Goal: Task Accomplishment & Management: Manage account settings

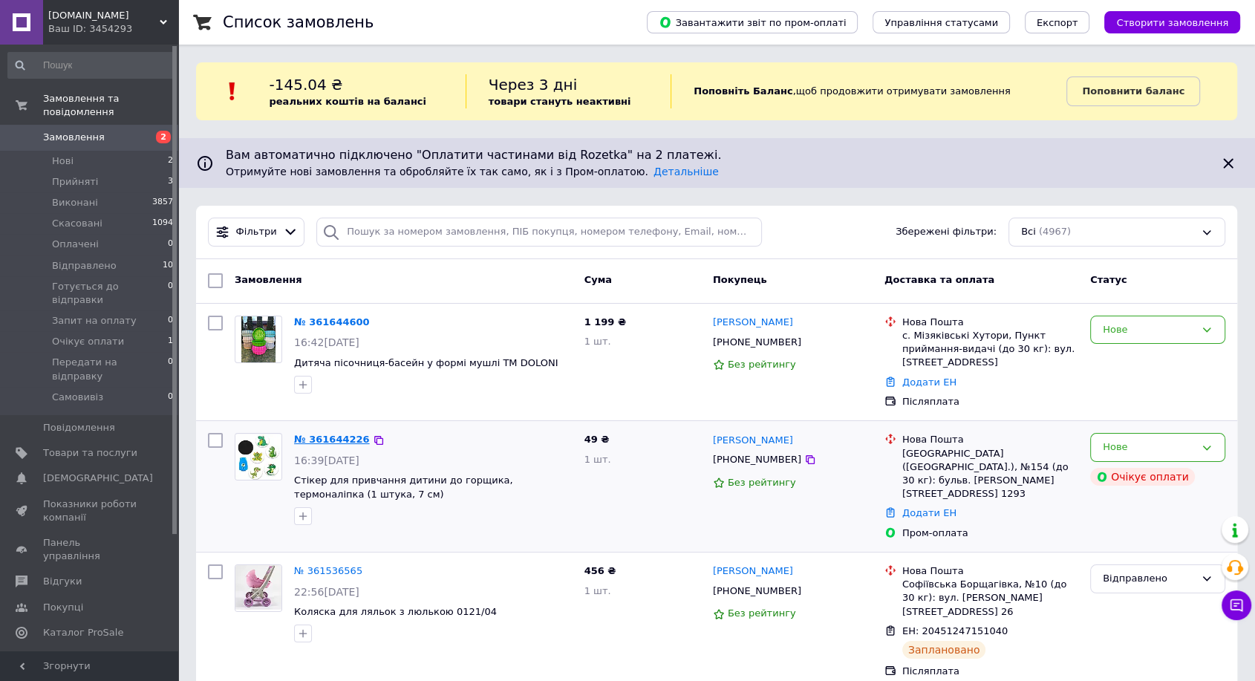
click at [327, 439] on link "№ 361644226" at bounding box center [332, 439] width 76 height 11
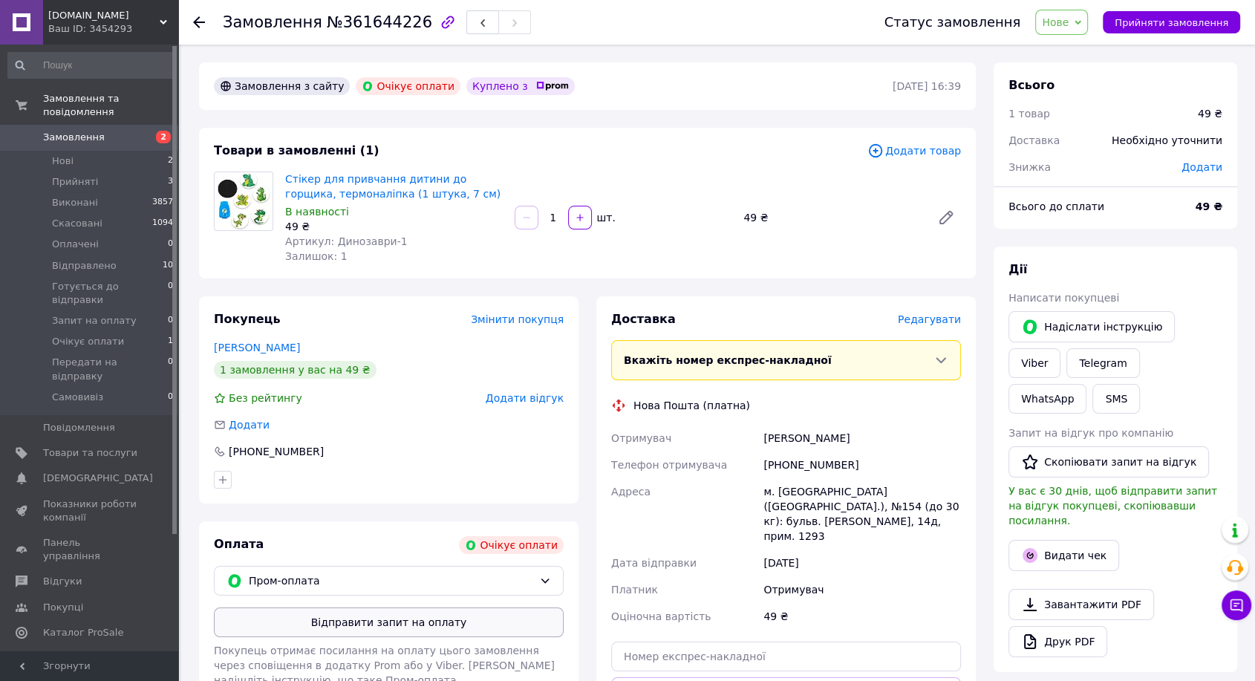
click at [388, 615] on button "Відправити запит на оплату" at bounding box center [389, 622] width 350 height 30
click at [1039, 322] on button "Надіслати інструкцію" at bounding box center [1091, 326] width 166 height 31
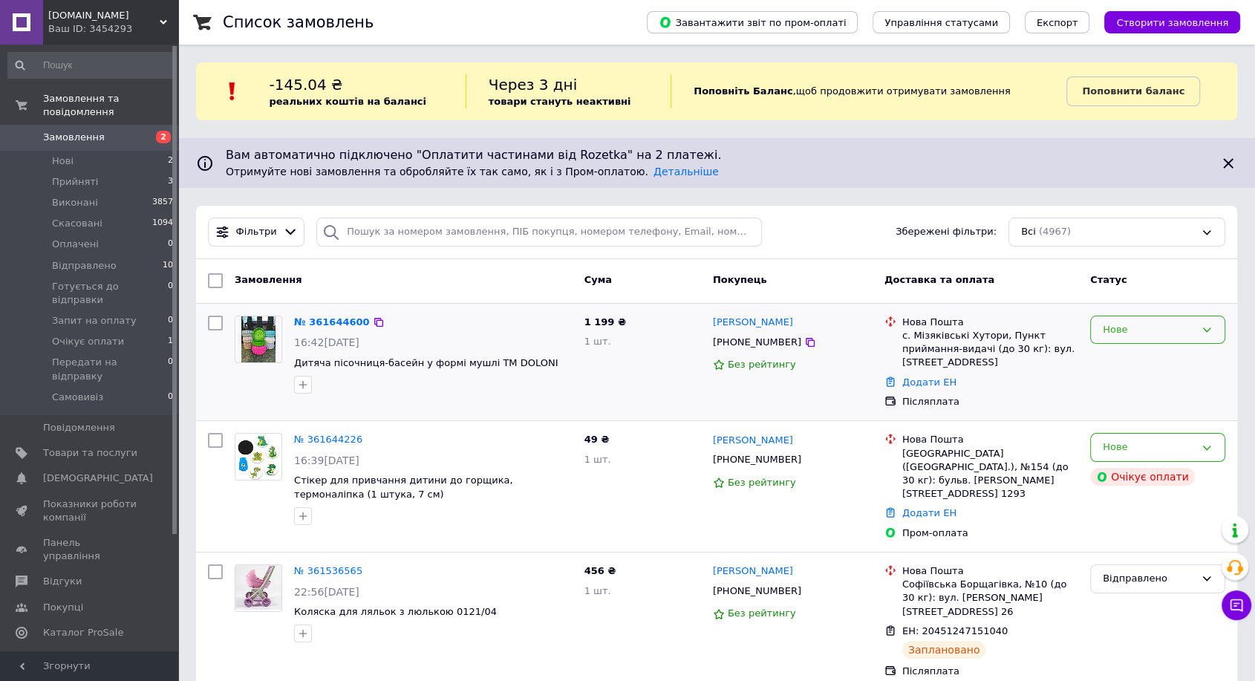
click at [1122, 318] on div "Нове" at bounding box center [1157, 330] width 135 height 29
click at [1109, 356] on li "Прийнято" at bounding box center [1158, 360] width 134 height 27
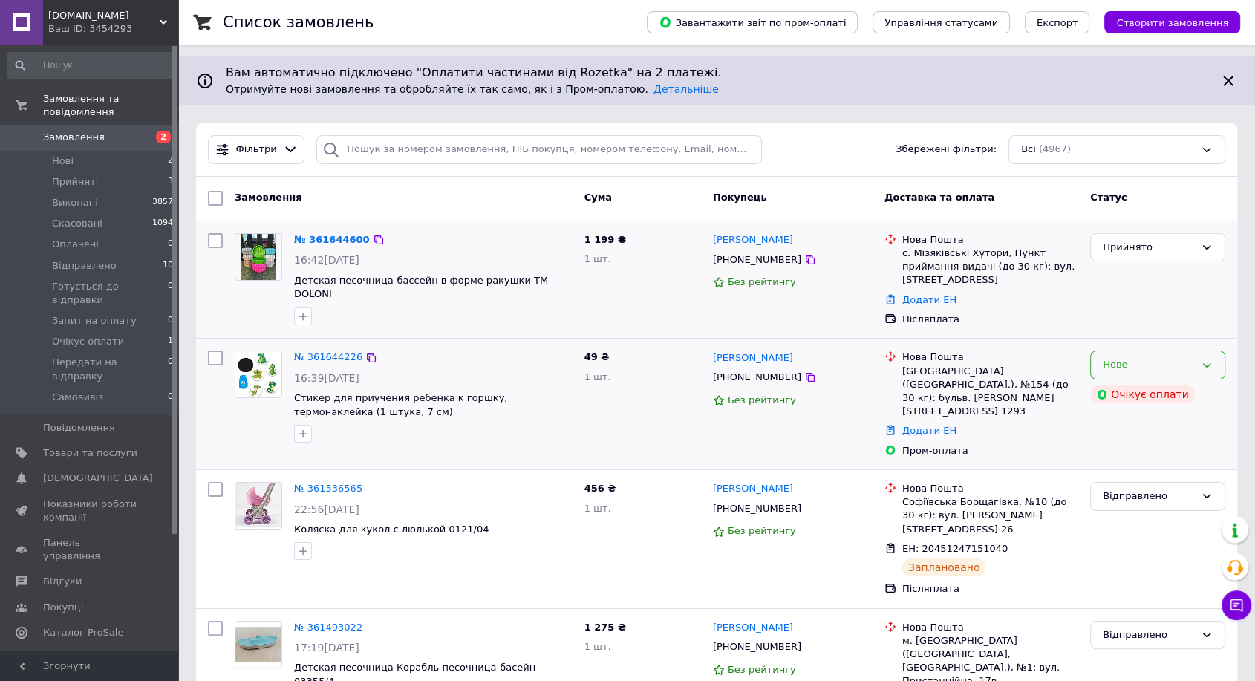
click at [1187, 366] on div "Нове" at bounding box center [1148, 365] width 92 height 16
click at [1173, 395] on li "Прийнято" at bounding box center [1158, 395] width 134 height 27
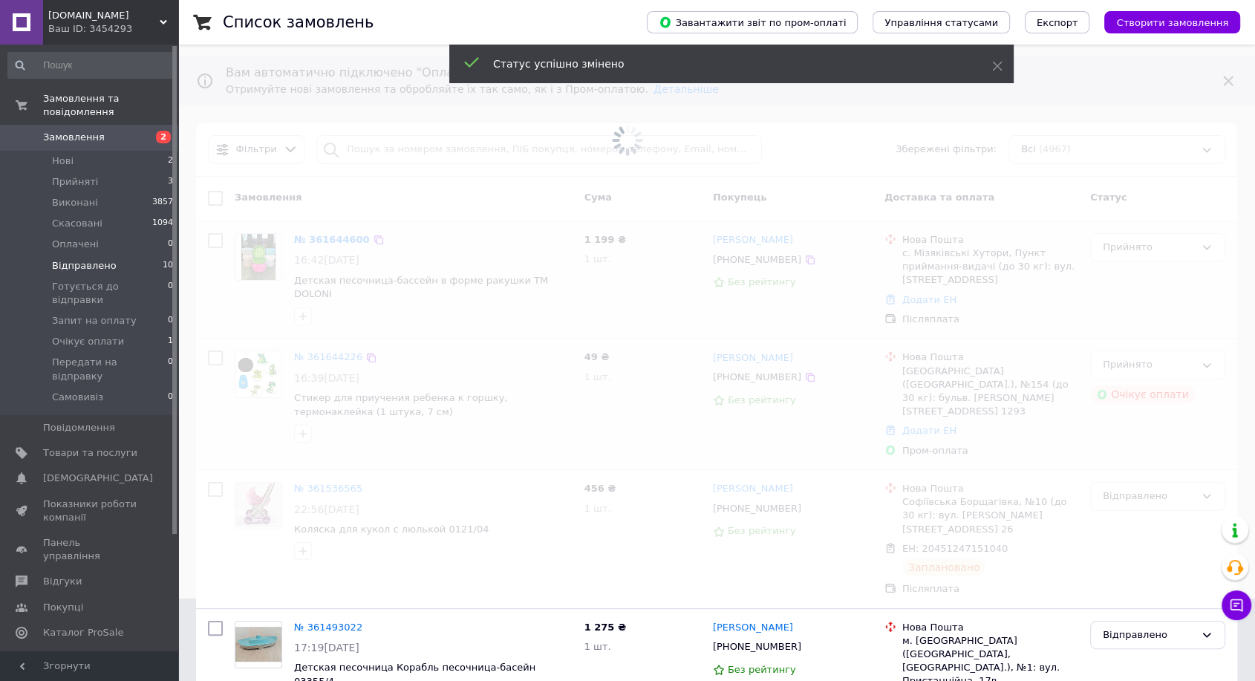
click at [82, 259] on span "Відправлено" at bounding box center [84, 265] width 65 height 13
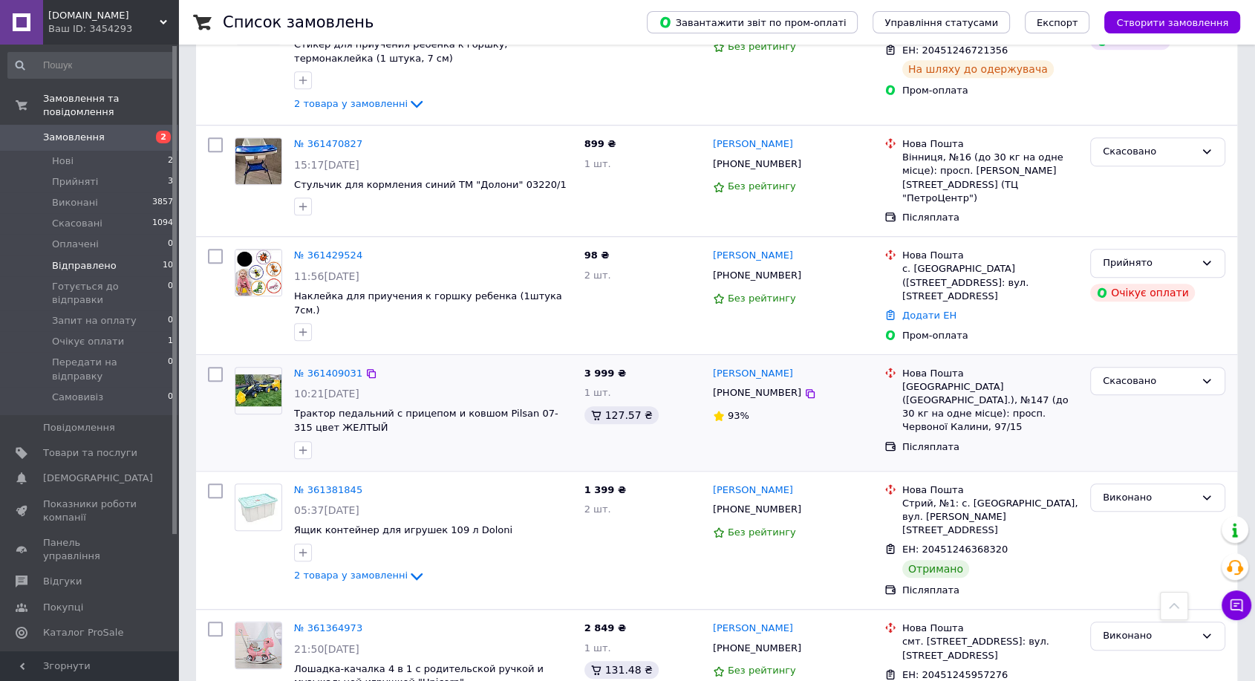
scroll to position [811, 0]
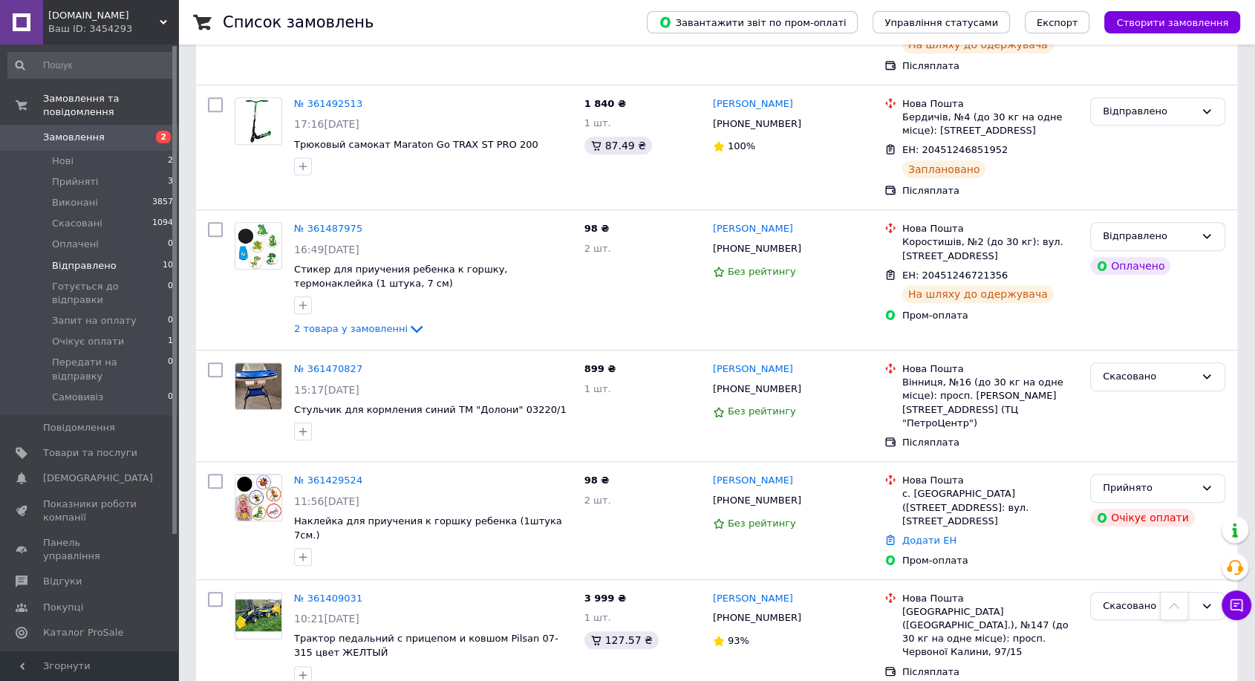
click at [74, 259] on span "Відправлено" at bounding box center [84, 265] width 65 height 13
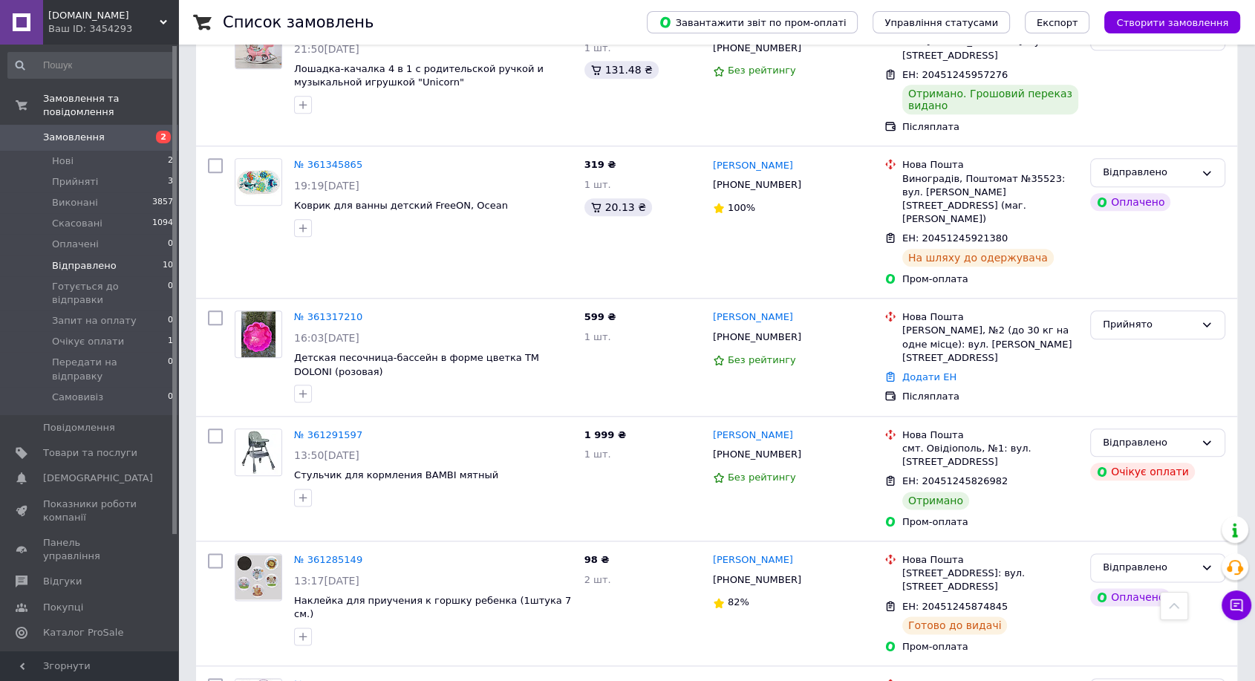
scroll to position [1718, 0]
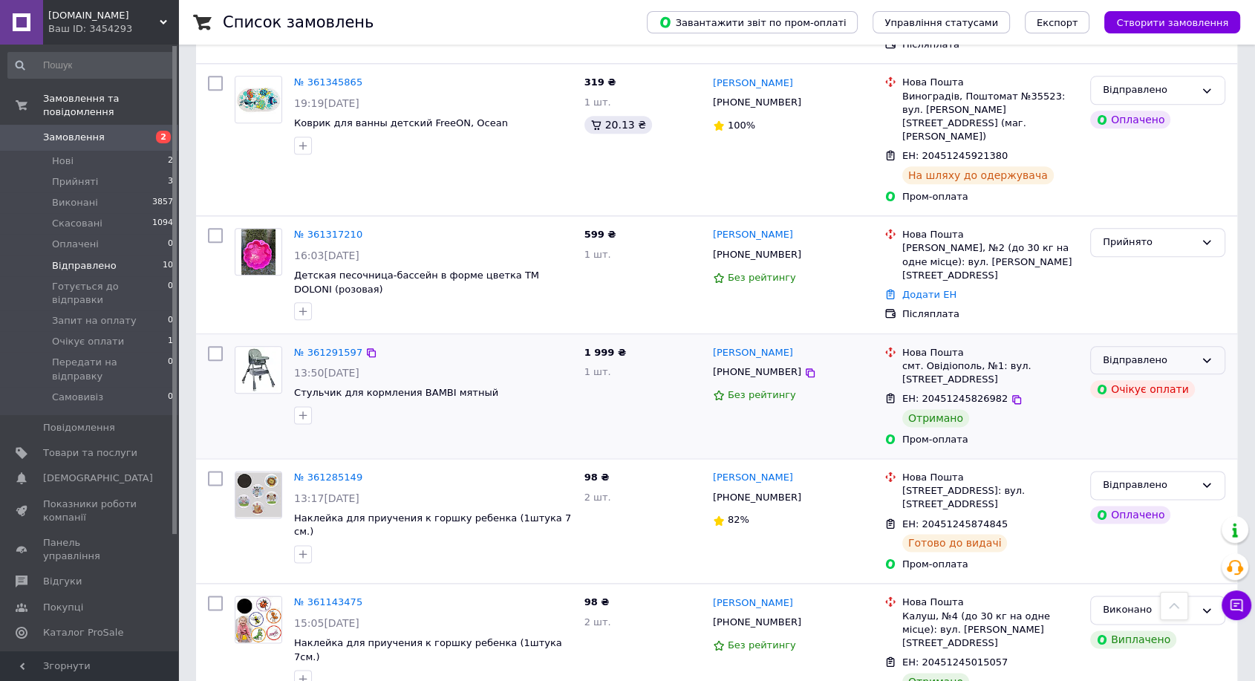
click at [1179, 353] on div "Відправлено" at bounding box center [1148, 361] width 92 height 16
click at [1134, 405] on li "Виконано" at bounding box center [1158, 418] width 134 height 27
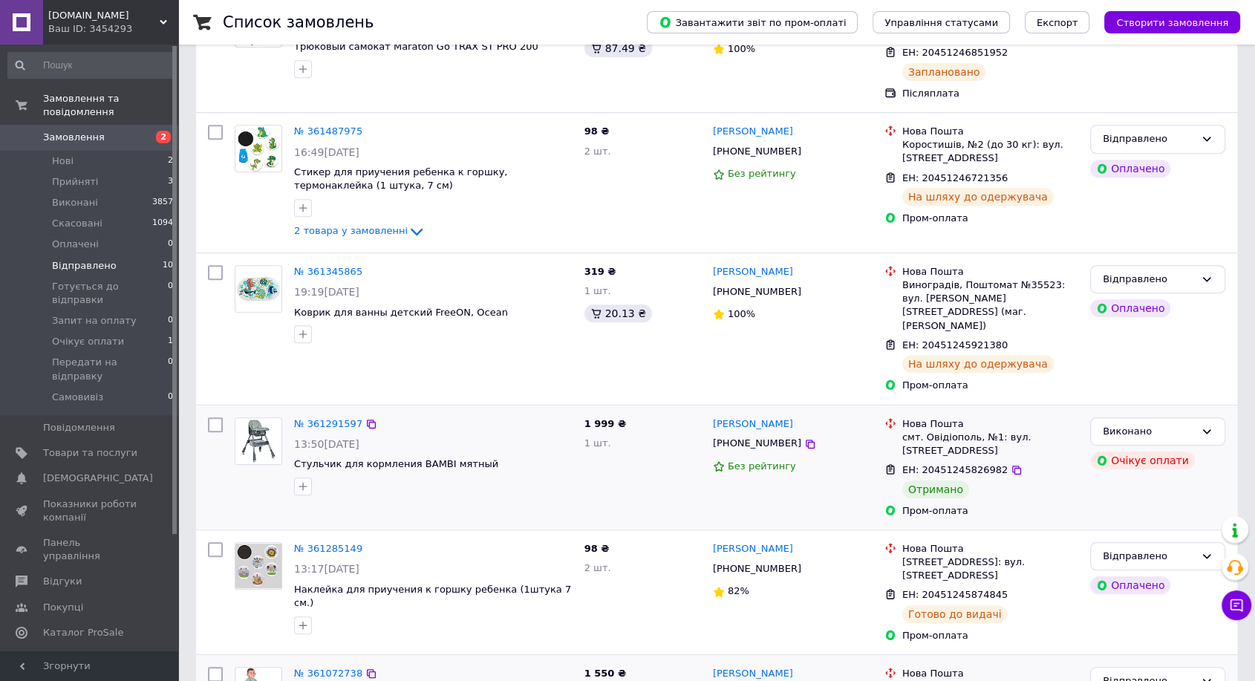
scroll to position [943, 0]
